Goal: Information Seeking & Learning: Learn about a topic

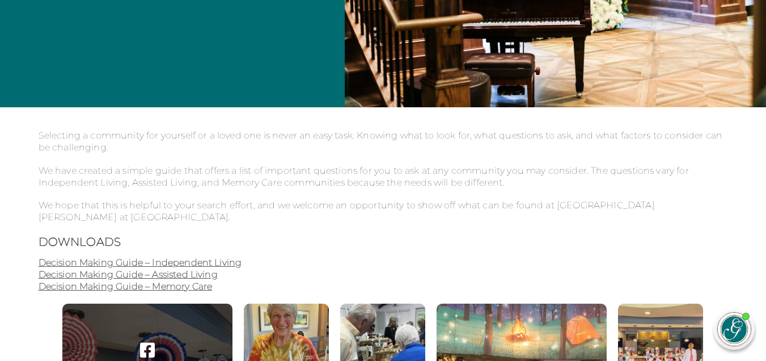
scroll to position [340, 0]
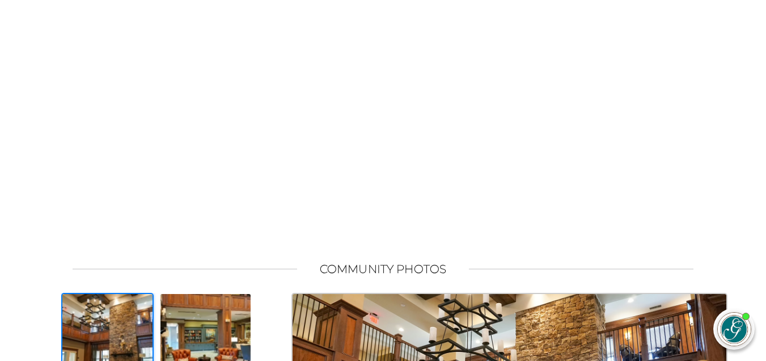
scroll to position [454, 0]
